Goal: Feedback & Contribution: Submit feedback/report problem

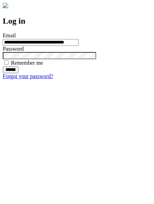
type input "**********"
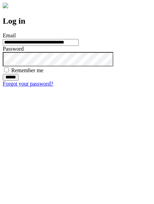
click at [18, 81] on input "******" at bounding box center [11, 77] width 16 height 7
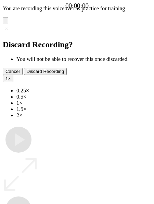
type input "**********"
